Goal: Transaction & Acquisition: Purchase product/service

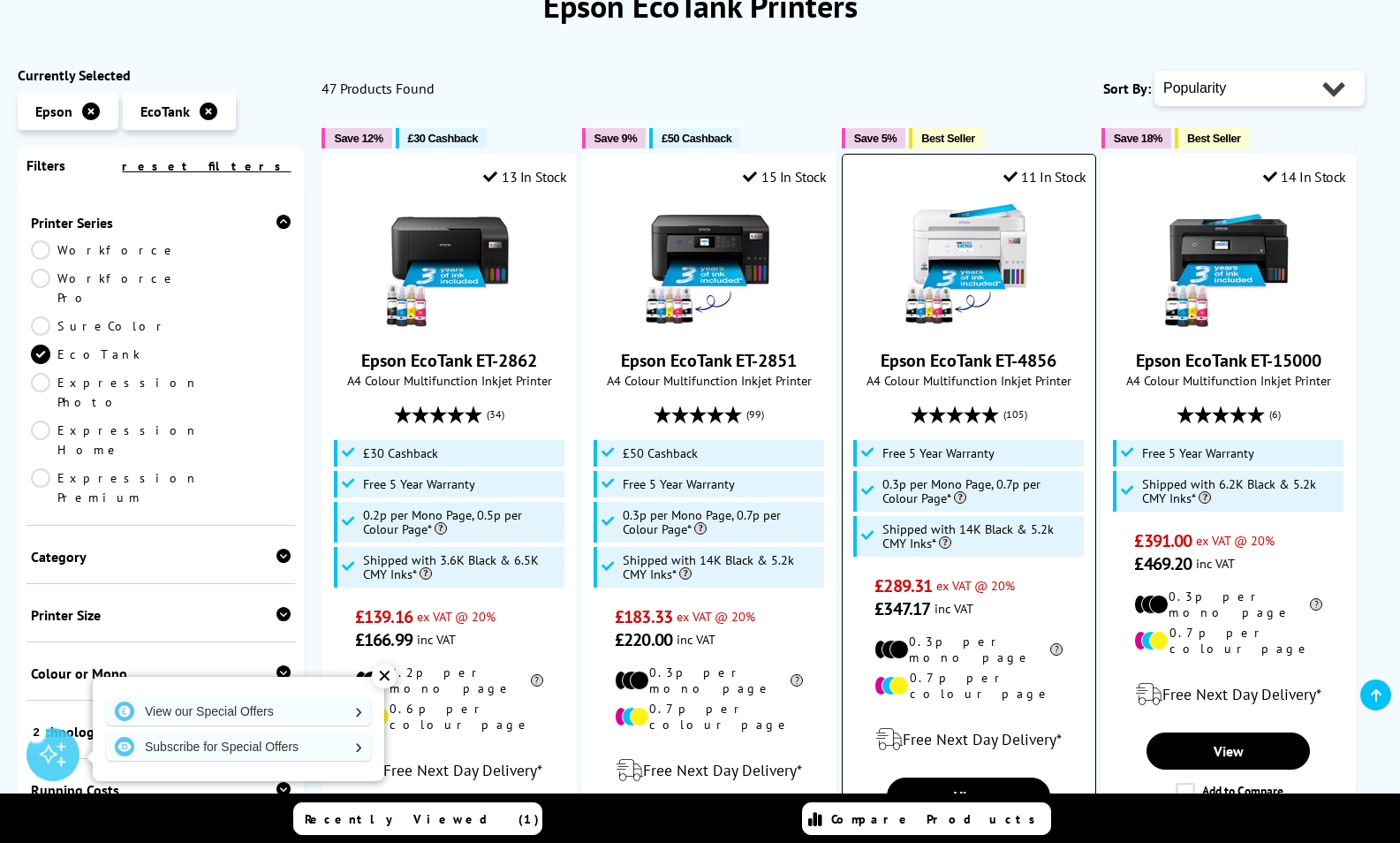
scroll to position [254, 0]
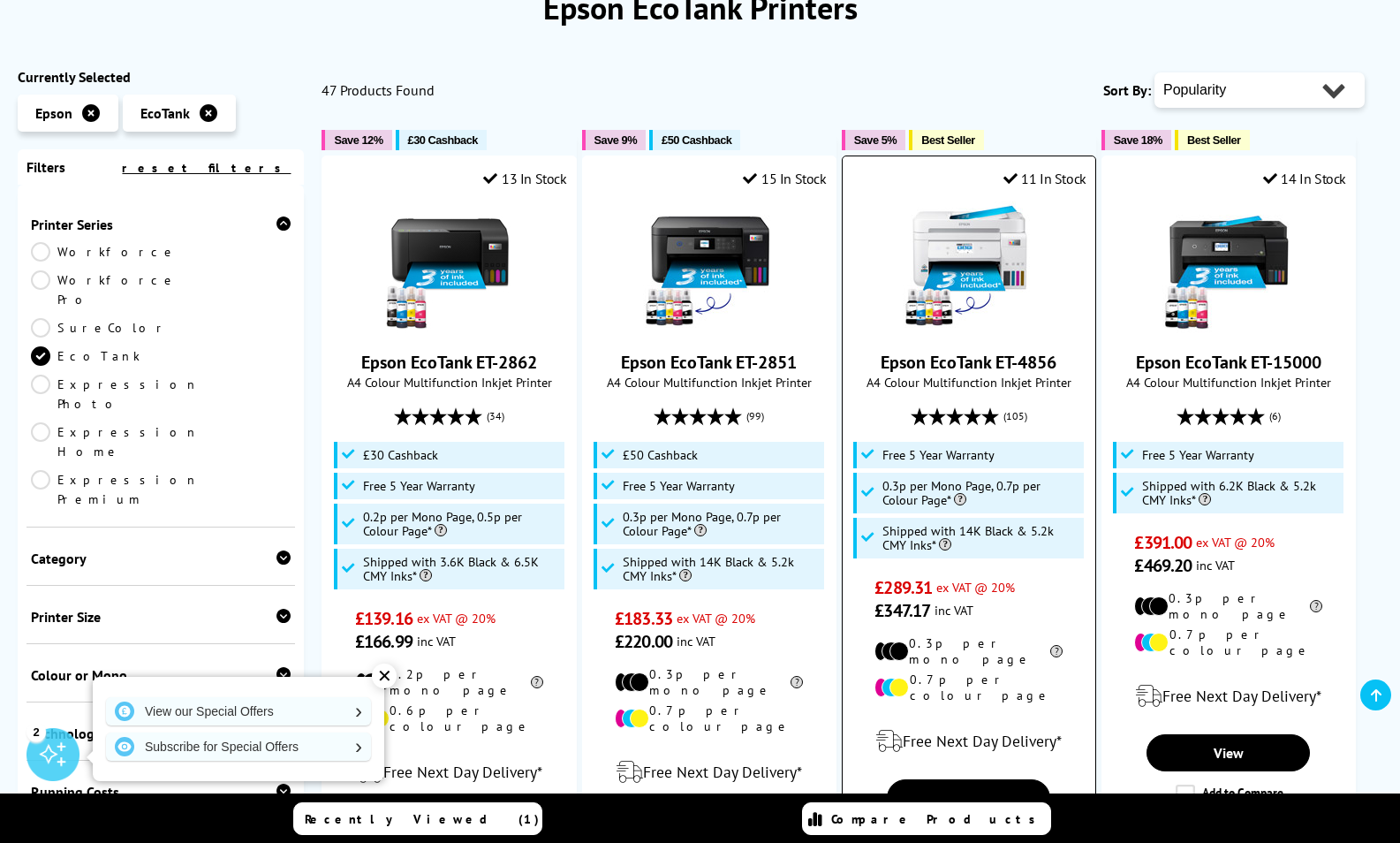
click at [967, 235] on img at bounding box center [968, 267] width 132 height 132
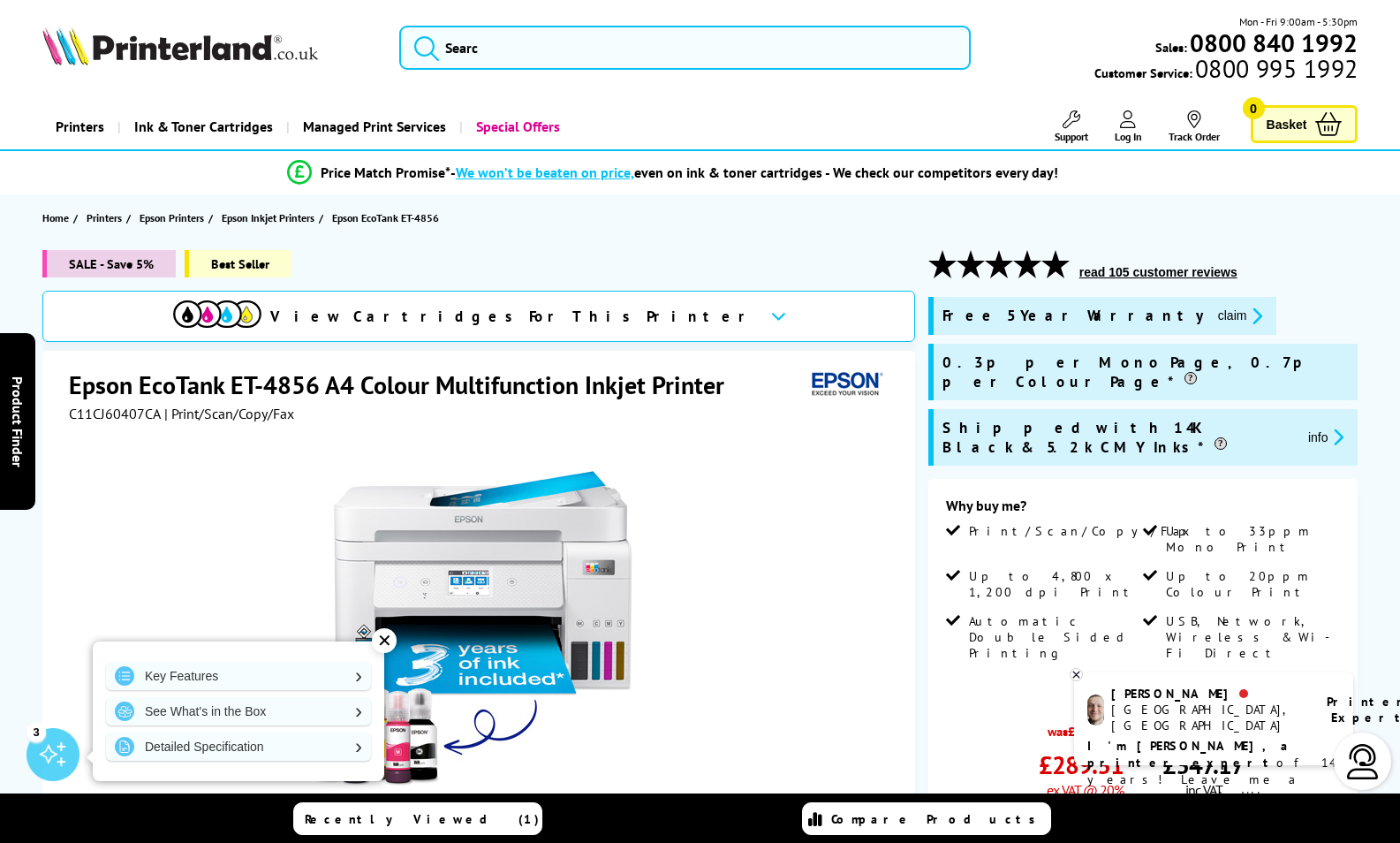
click at [1052, 817] on link "Add to Basket" at bounding box center [1143, 842] width 395 height 52
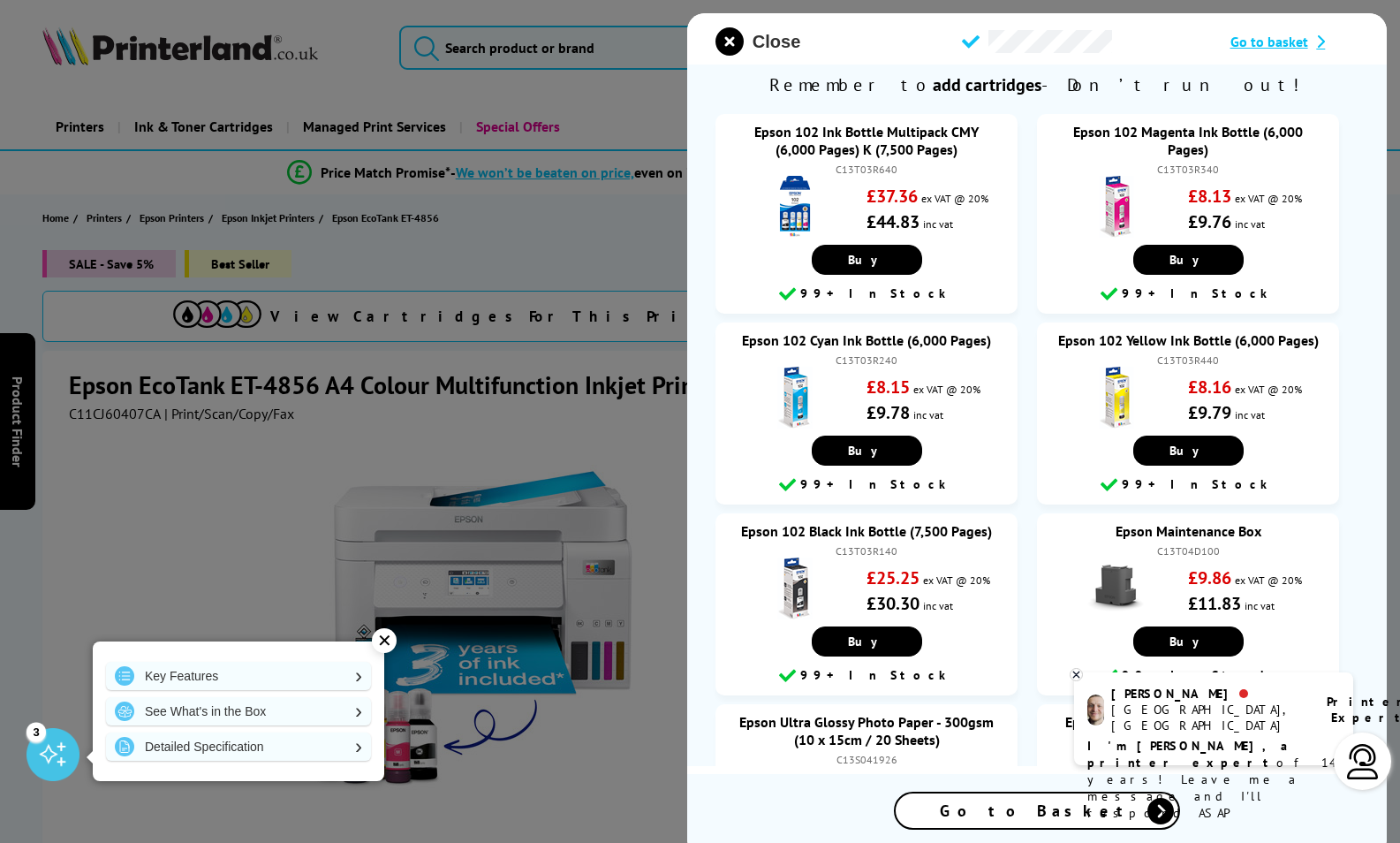
click at [784, 44] on span "Close" at bounding box center [776, 42] width 48 height 21
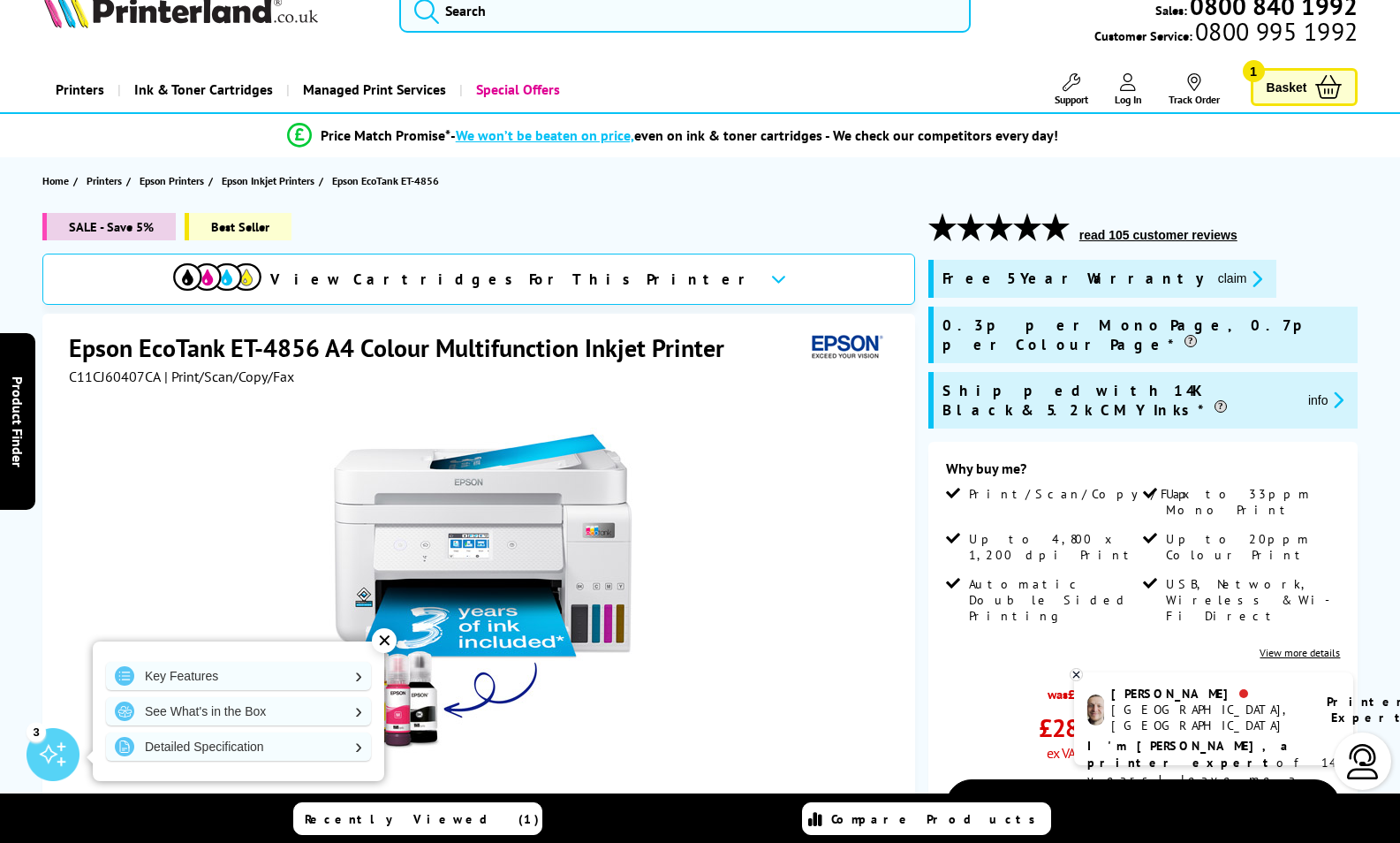
scroll to position [22, 0]
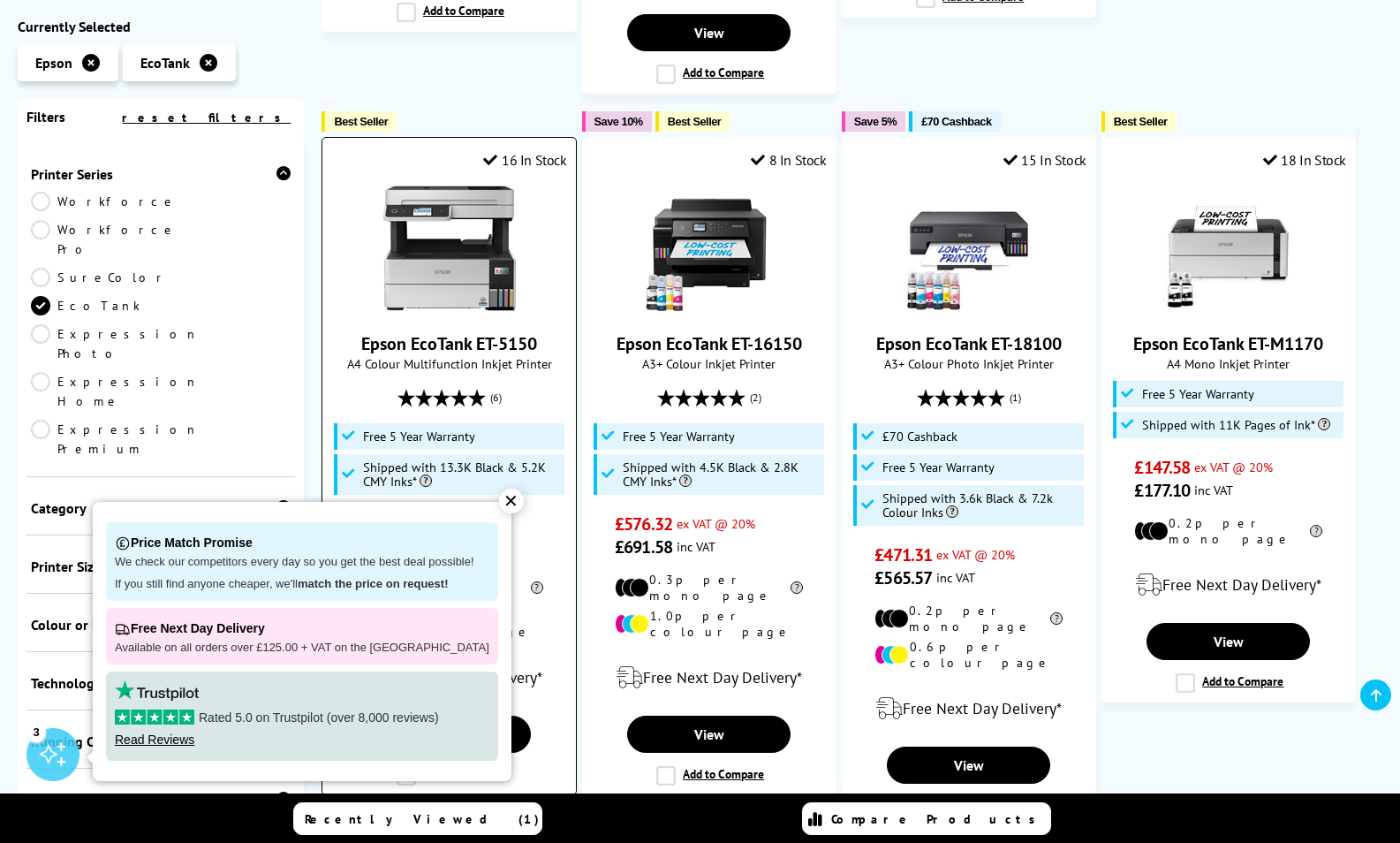
scroll to position [1830, 0]
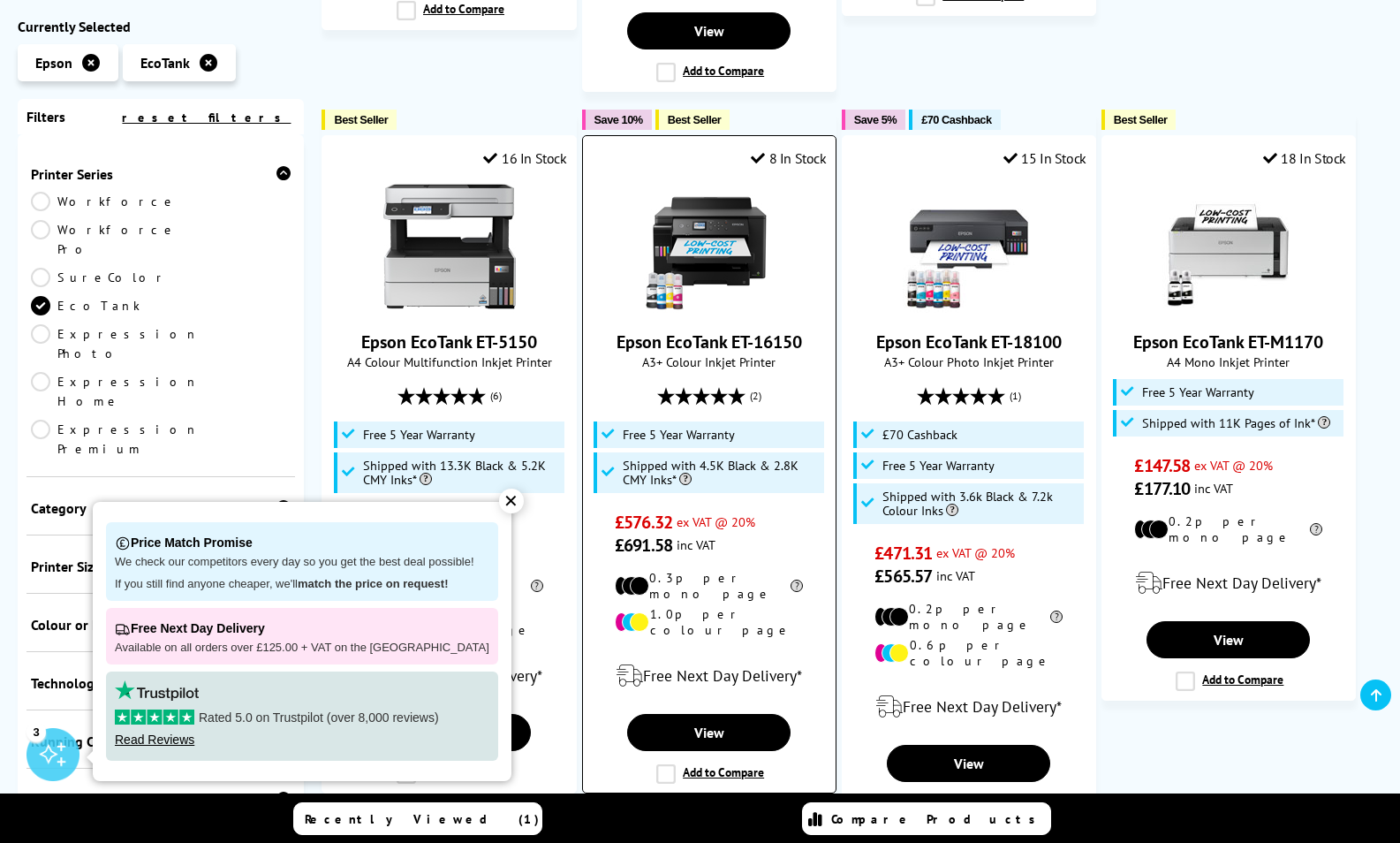
click at [716, 187] on img at bounding box center [708, 246] width 132 height 132
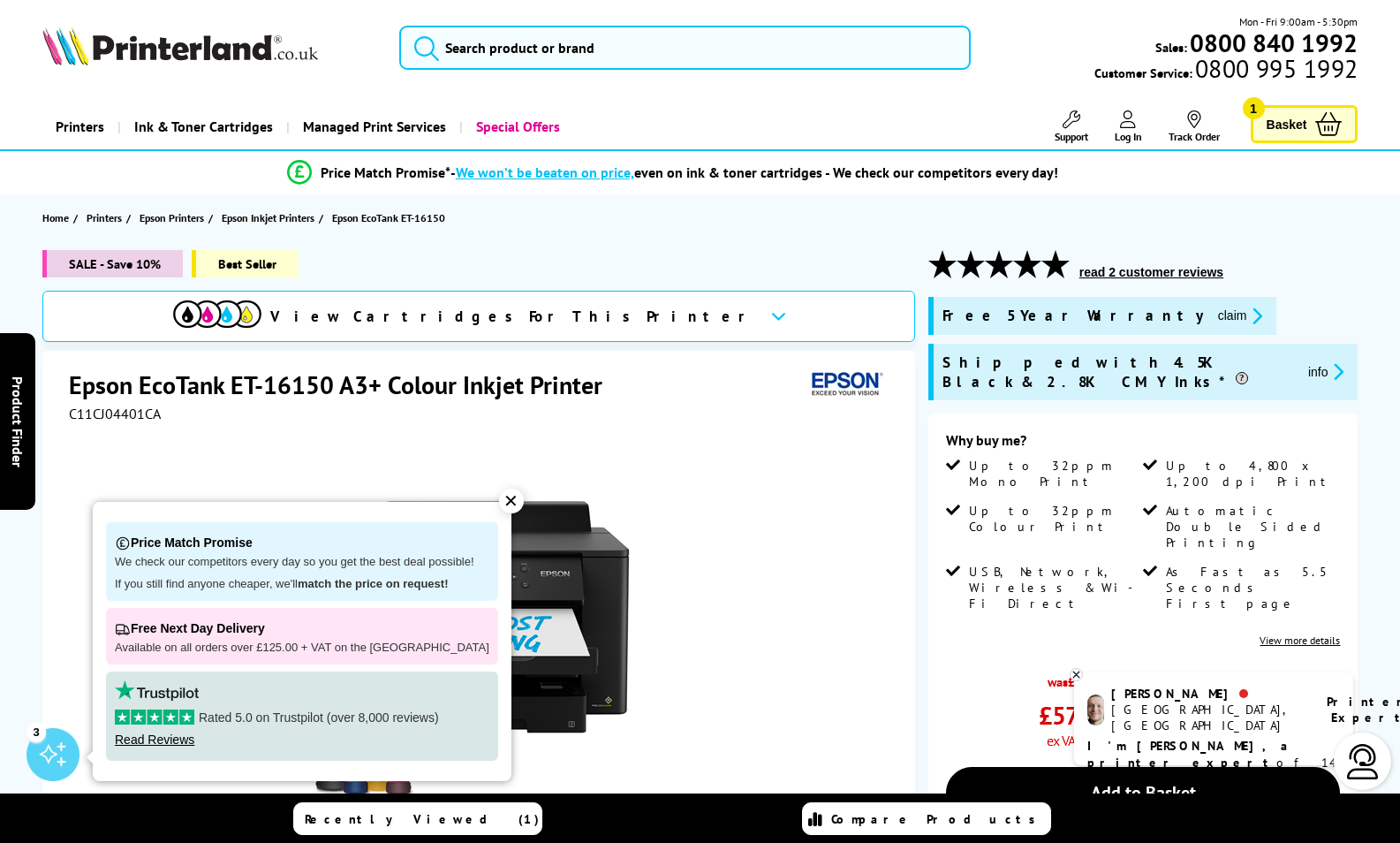
click at [499, 506] on div "✕" at bounding box center [511, 501] width 24 height 24
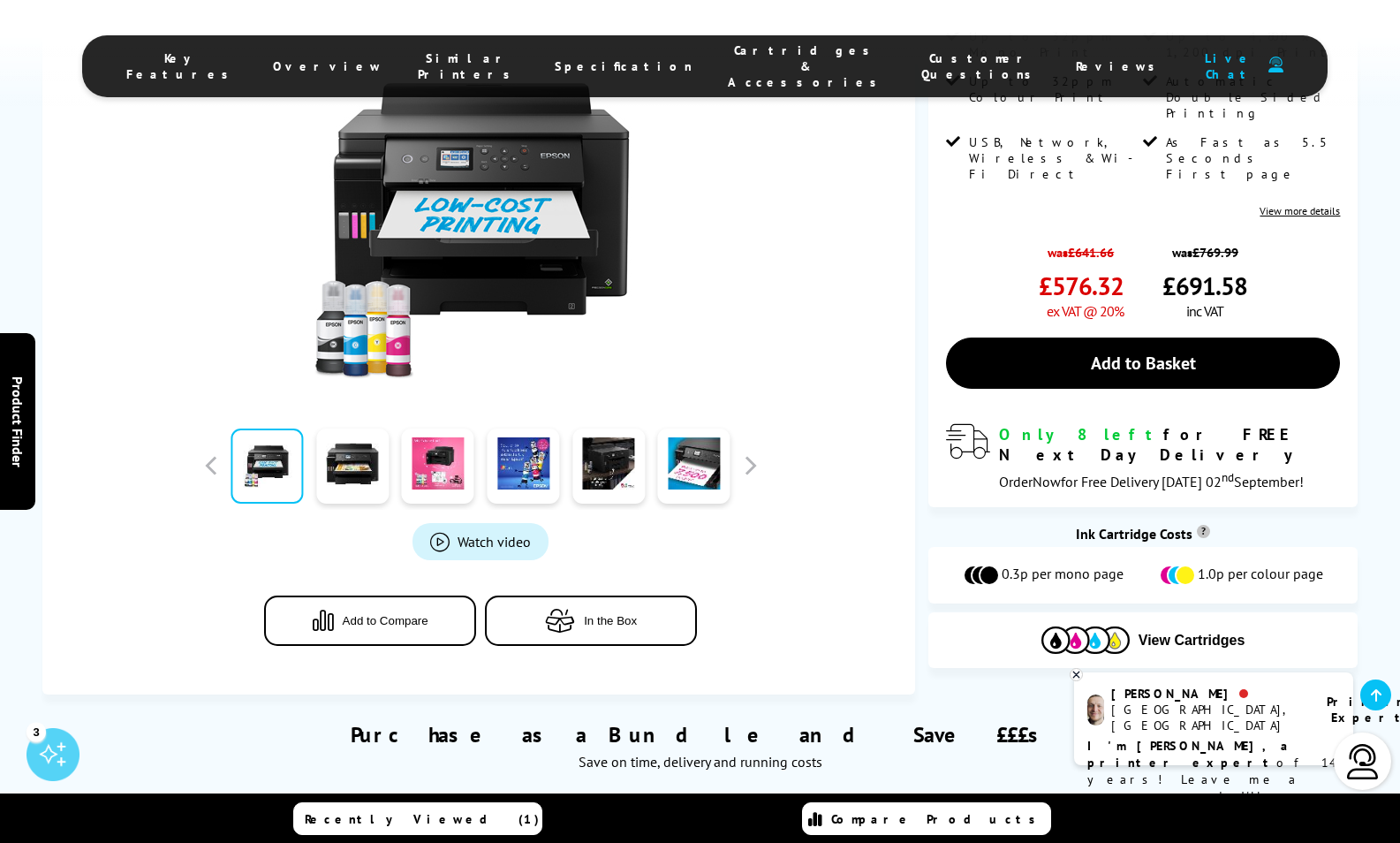
scroll to position [431, 0]
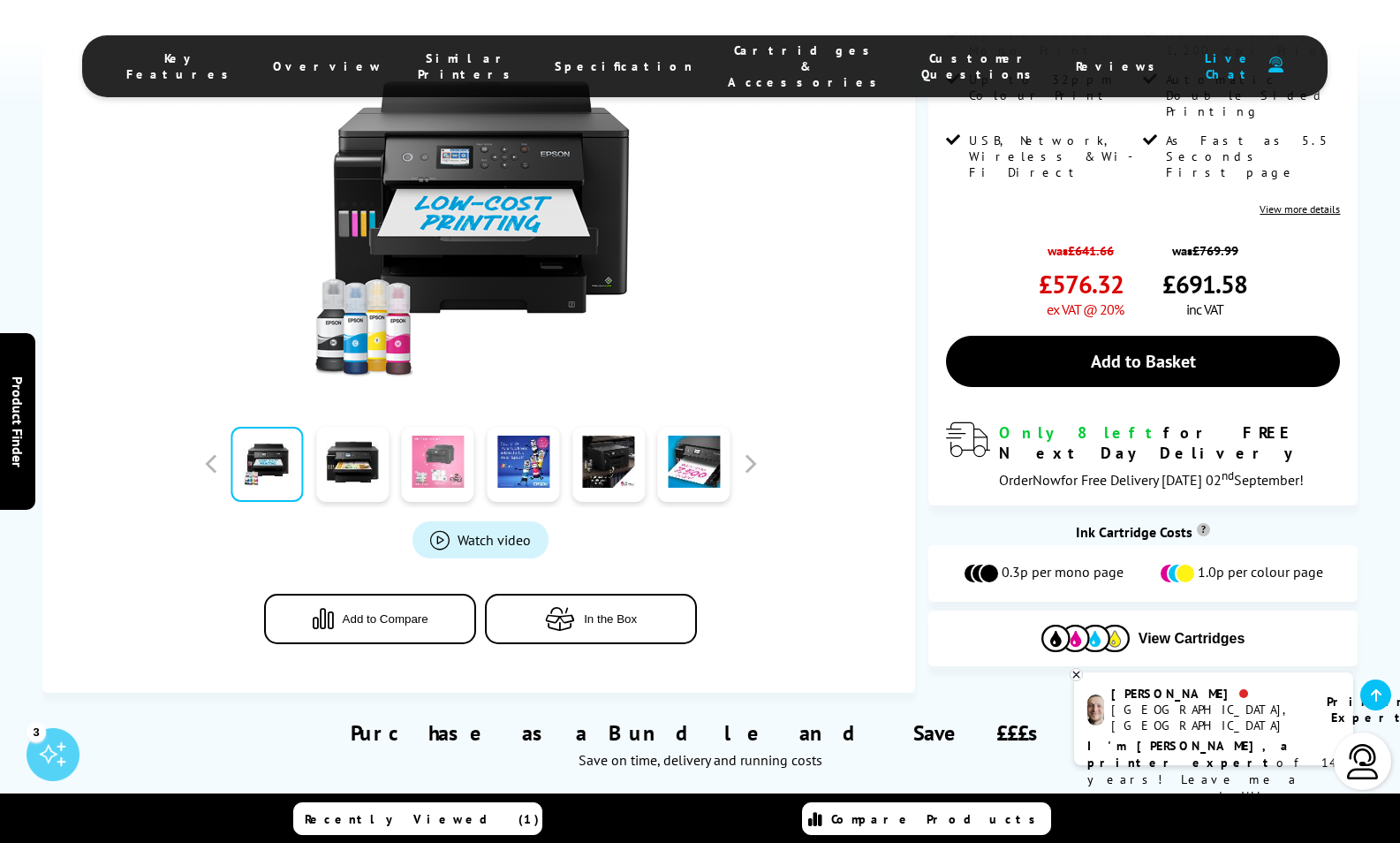
click at [444, 445] on link at bounding box center [437, 465] width 72 height 75
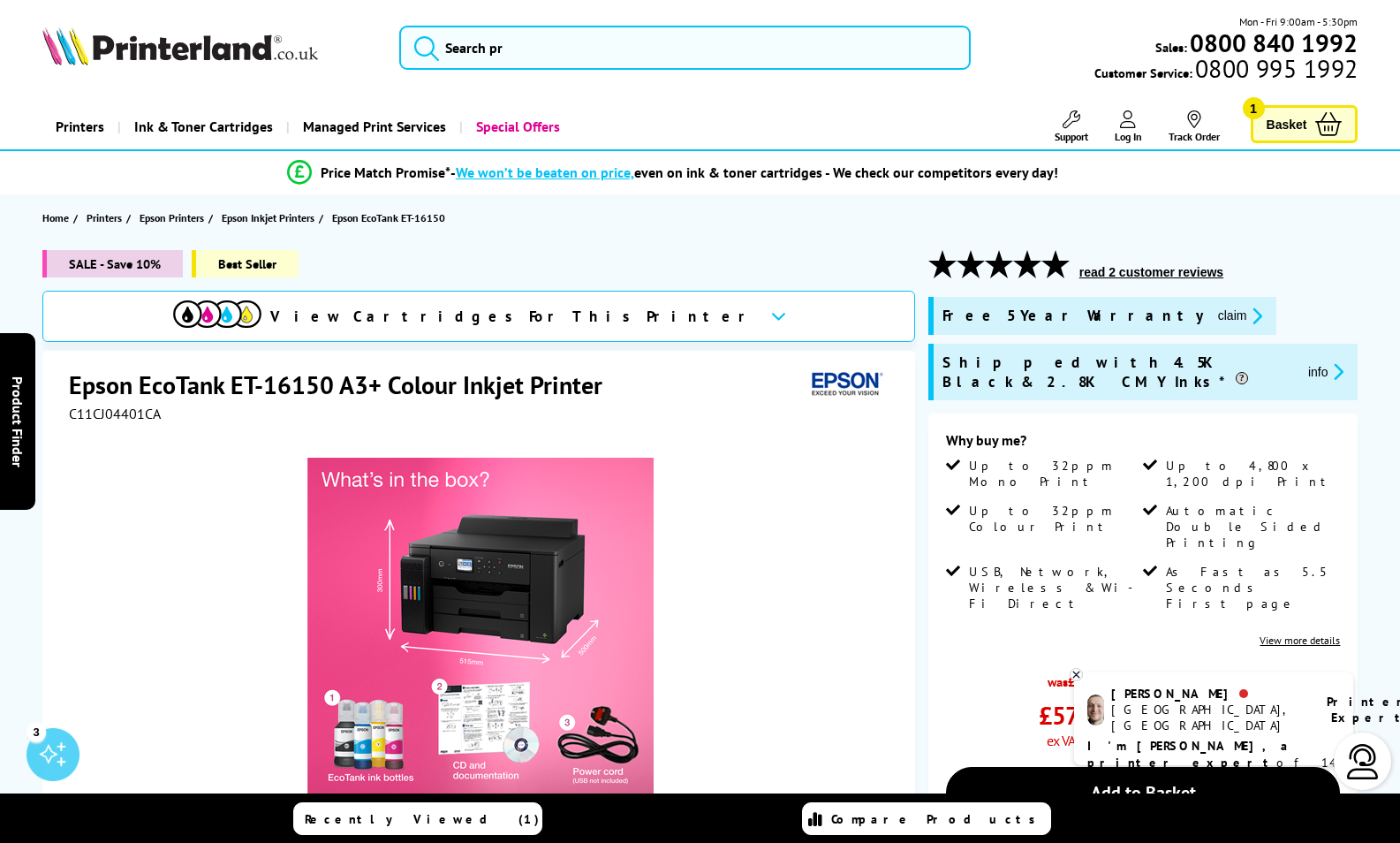
scroll to position [0, 0]
click at [1293, 127] on span "Basket" at bounding box center [1286, 124] width 40 height 23
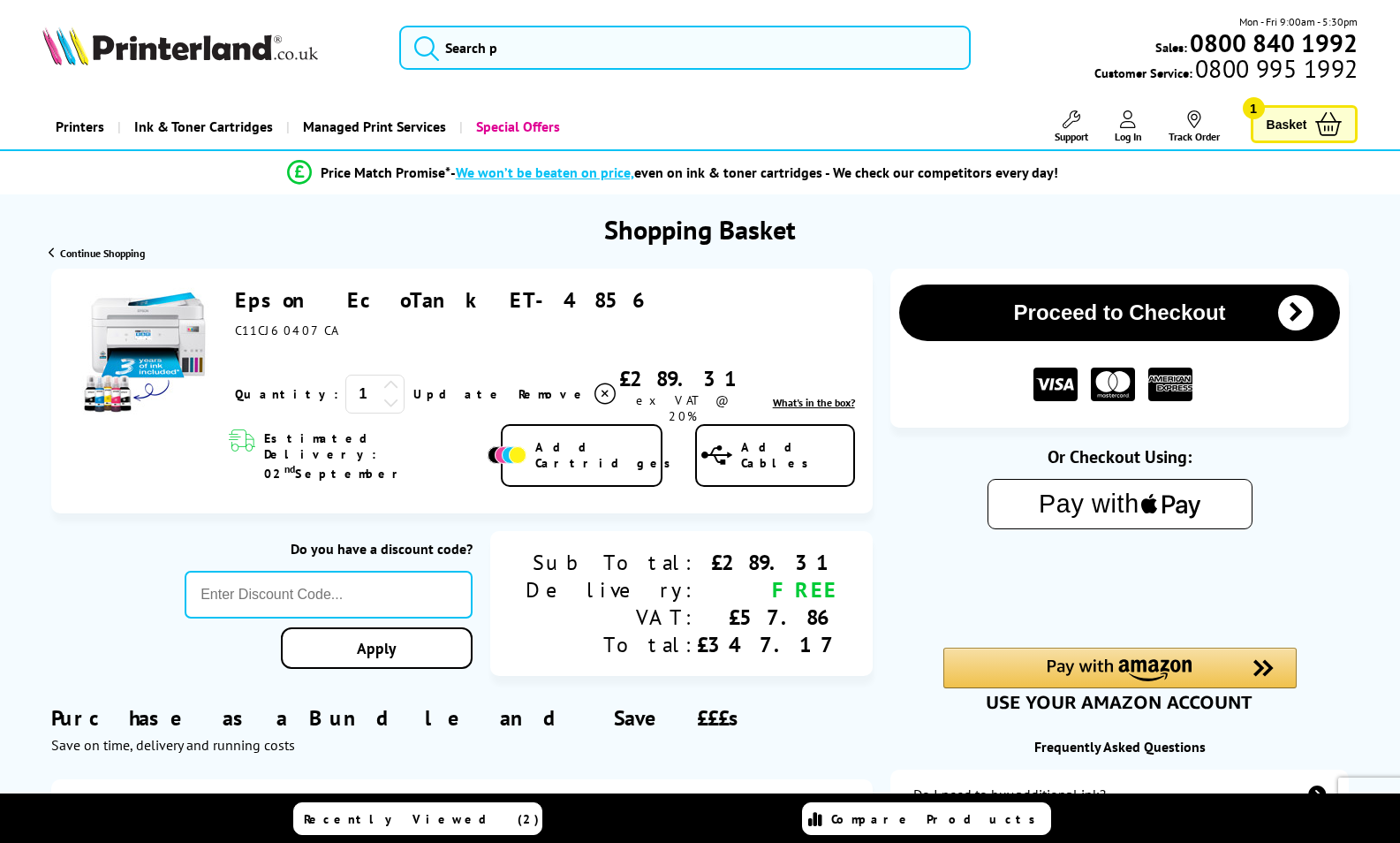
click at [1157, 505] on icon "text { fill: #000; font-family: -apple-system, apple-pay-btn-en-GB, BlinkMacSys…" at bounding box center [1119, 504] width 205 height 49
